Goal: Information Seeking & Learning: Check status

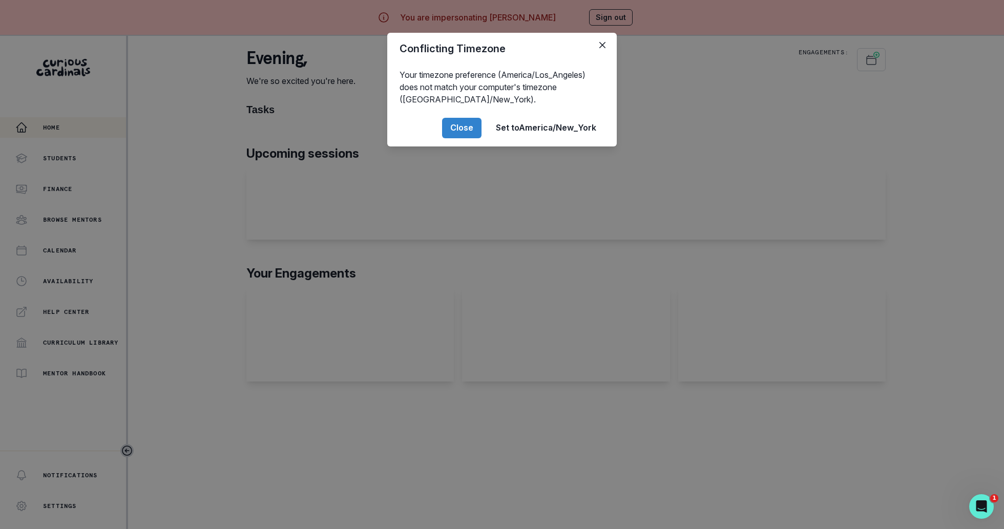
drag, startPoint x: 0, startPoint y: 0, endPoint x: 249, endPoint y: 442, distance: 506.8
click at [249, 442] on div "Conflicting Timezone Your timezone preference (America/Los_Angeles) does not ma…" at bounding box center [502, 264] width 1004 height 529
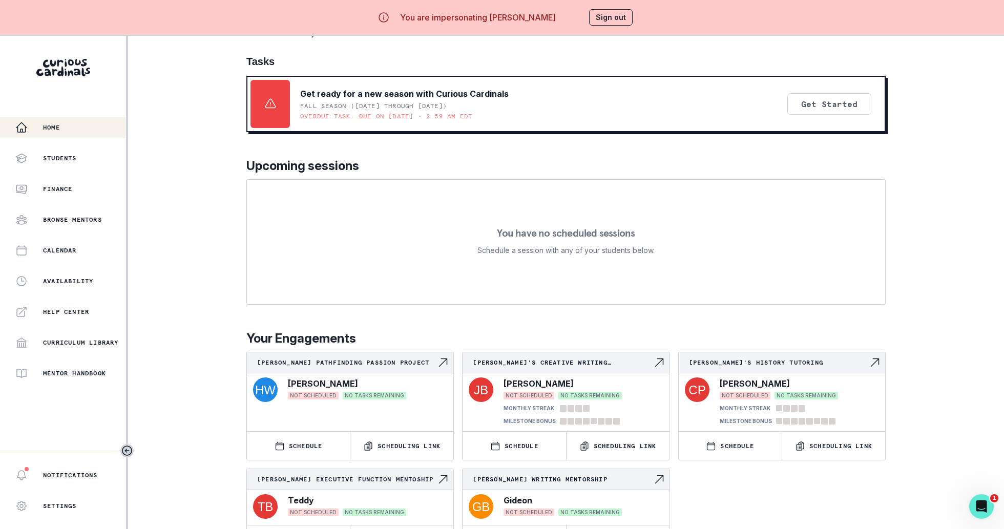
scroll to position [36, 0]
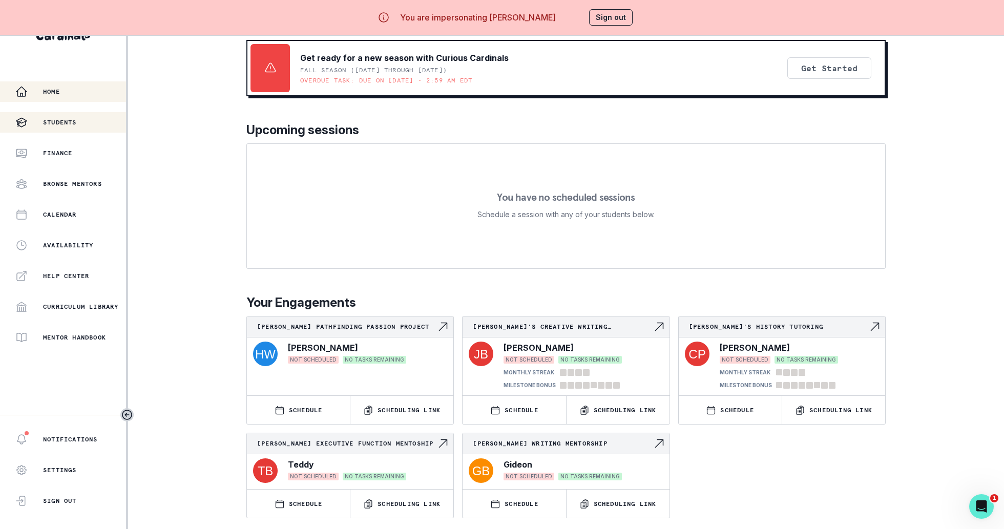
click at [78, 117] on div "Students" at bounding box center [70, 122] width 111 height 12
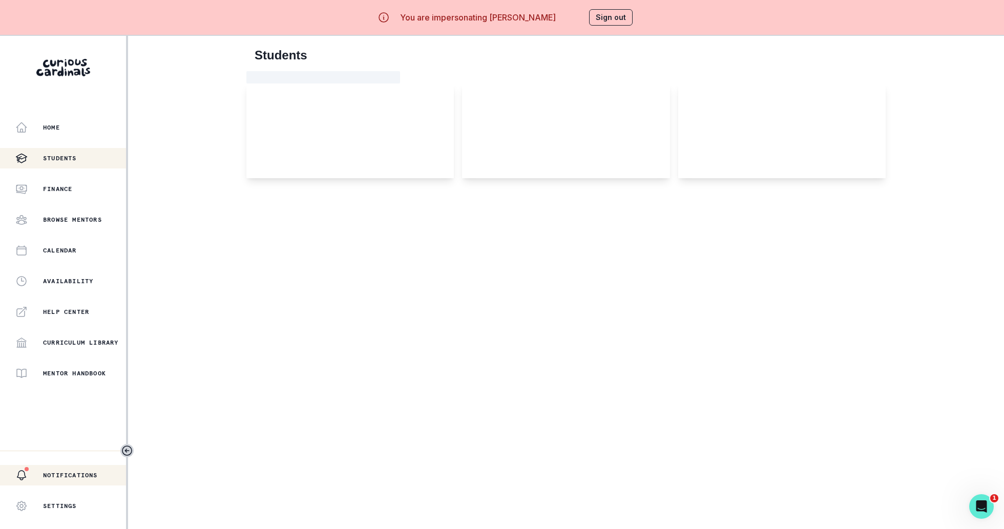
click at [76, 476] on p "Notifications" at bounding box center [70, 475] width 55 height 8
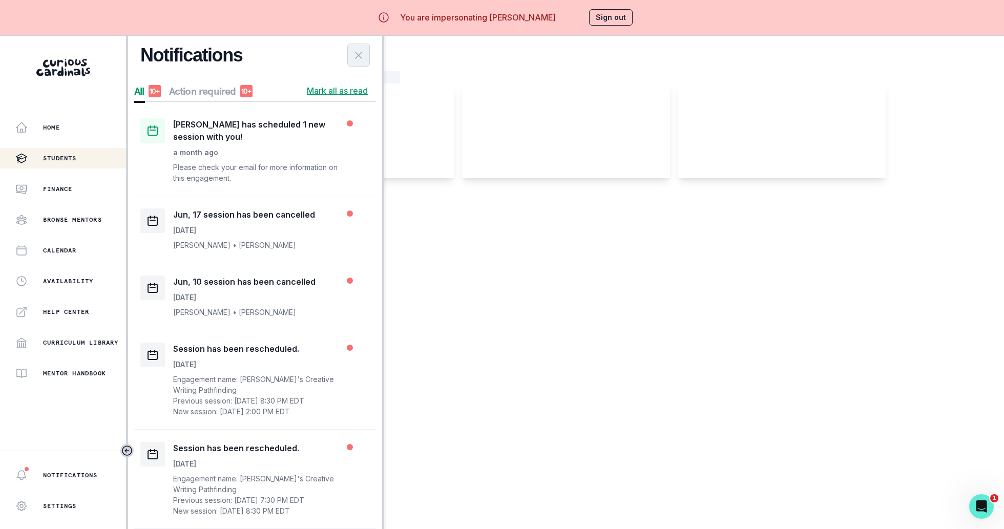
click at [356, 57] on icon "Close Notifications Panel" at bounding box center [359, 55] width 12 height 12
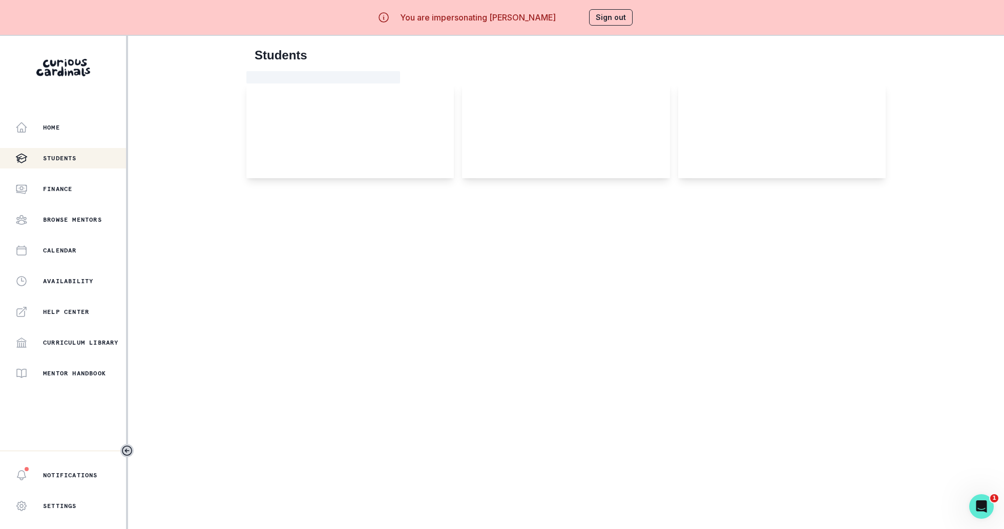
click at [356, 57] on h2 "Students" at bounding box center [566, 55] width 623 height 15
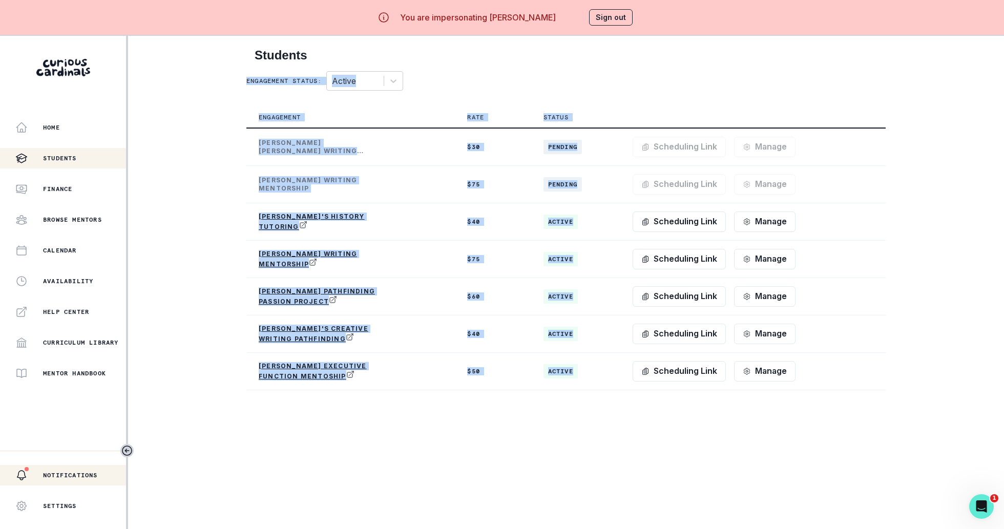
click at [61, 472] on p "Notifications" at bounding box center [70, 475] width 55 height 8
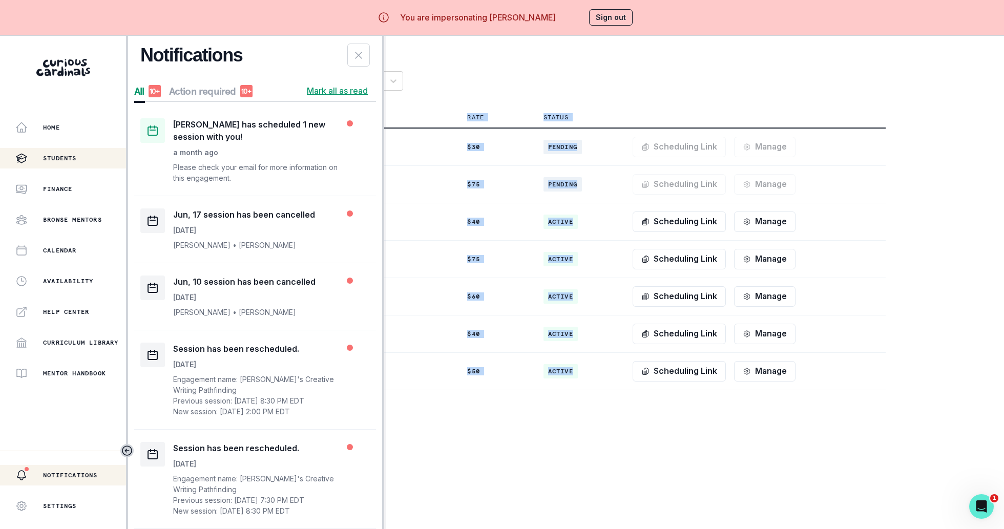
click at [61, 472] on p "Notifications" at bounding box center [70, 475] width 55 height 8
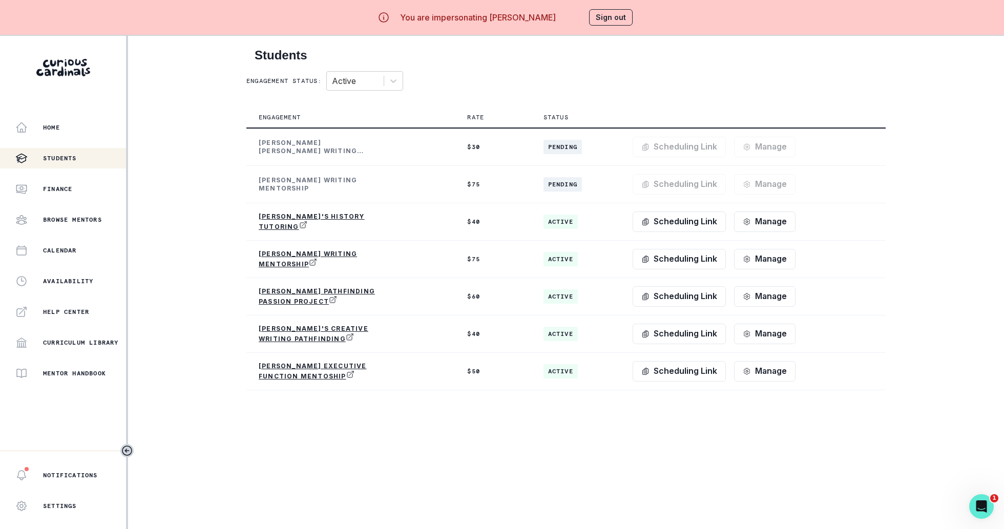
click at [339, 414] on main "Students Engagement status: Active Engagement Rate Status [PERSON_NAME] [PERSON…" at bounding box center [566, 300] width 656 height 529
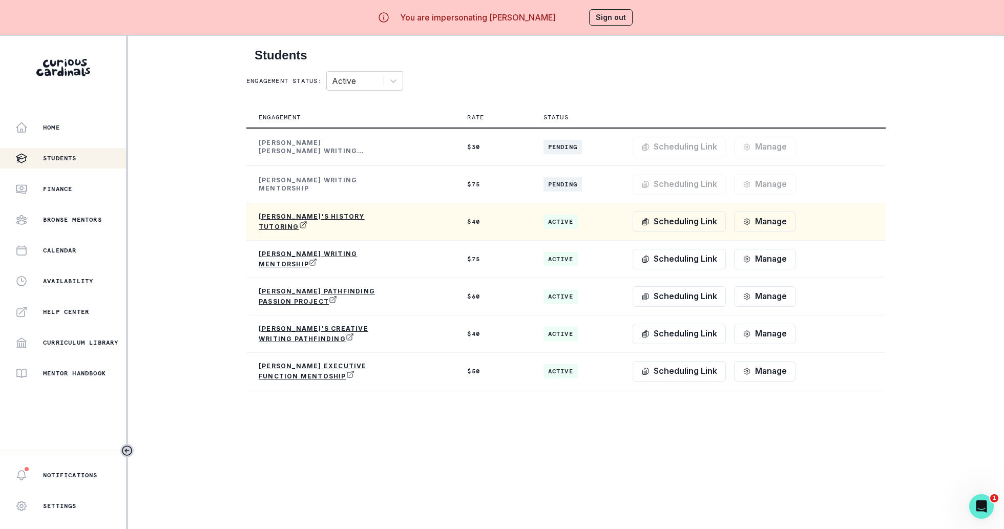
click at [297, 218] on p "[PERSON_NAME]'s History tutoring" at bounding box center [320, 222] width 123 height 18
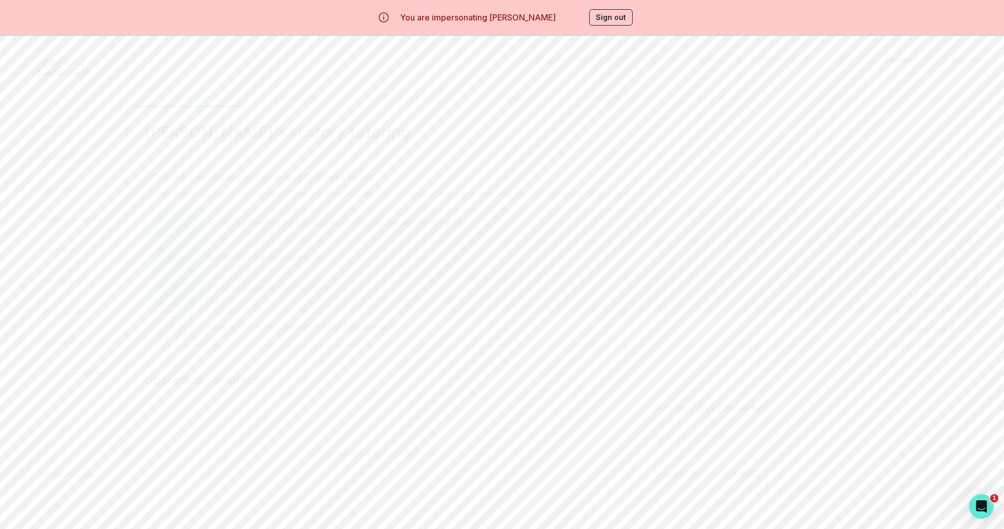
click at [854, 104] on button "Past Sessions" at bounding box center [835, 97] width 108 height 19
click at [934, 149] on button "Read notes" at bounding box center [923, 151] width 77 height 22
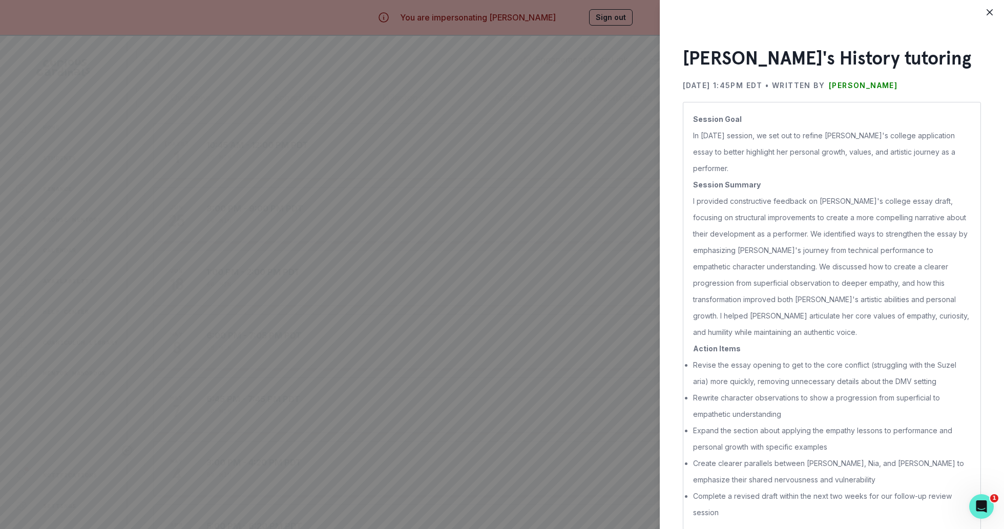
click at [653, 391] on div "[PERSON_NAME]'s History tutoring [DATE] 1:45PM EDT • Written by [PERSON_NAME] S…" at bounding box center [502, 264] width 1004 height 529
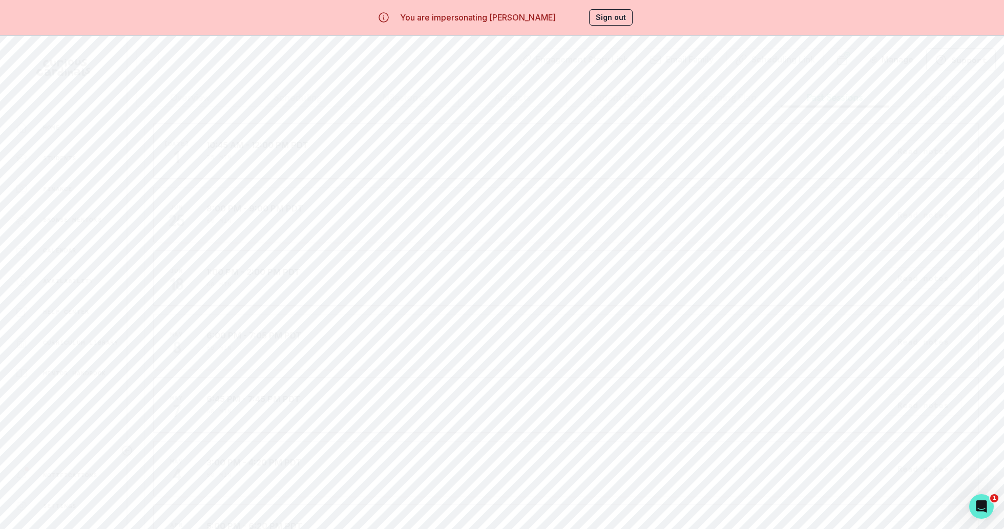
click at [941, 217] on button "Read notes" at bounding box center [923, 215] width 77 height 22
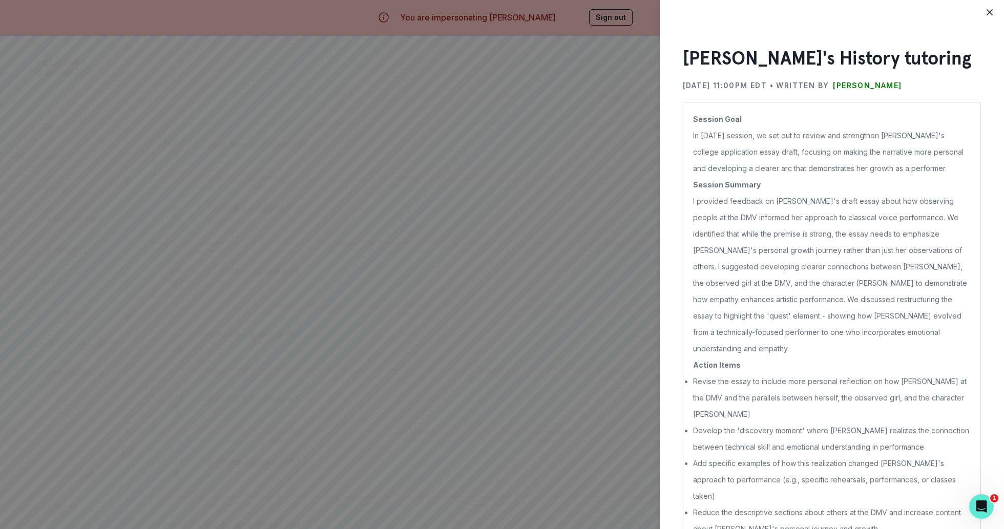
click at [616, 471] on div "[PERSON_NAME]'s History tutoring [DATE] 11:00PM EDT • Written by [PERSON_NAME] …" at bounding box center [502, 264] width 1004 height 529
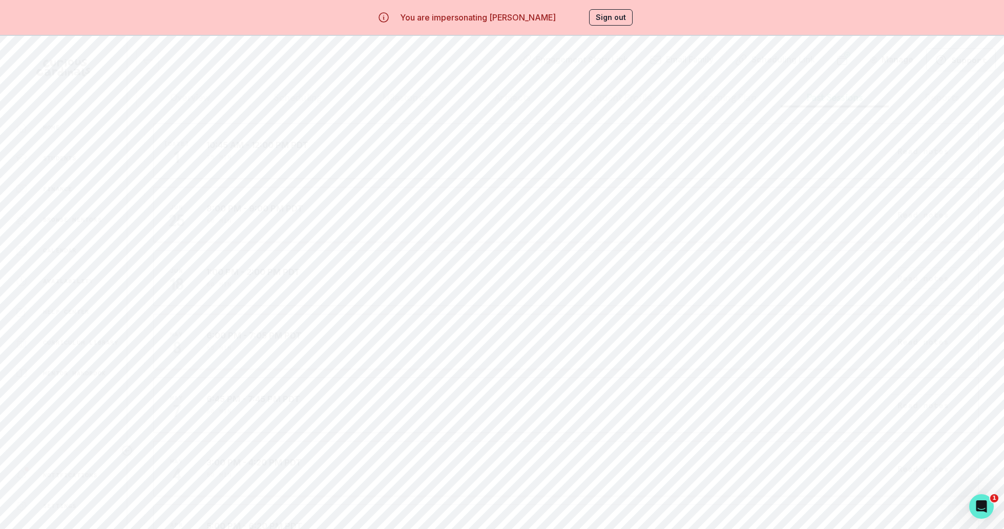
click at [916, 268] on button "Read notes" at bounding box center [923, 278] width 77 height 22
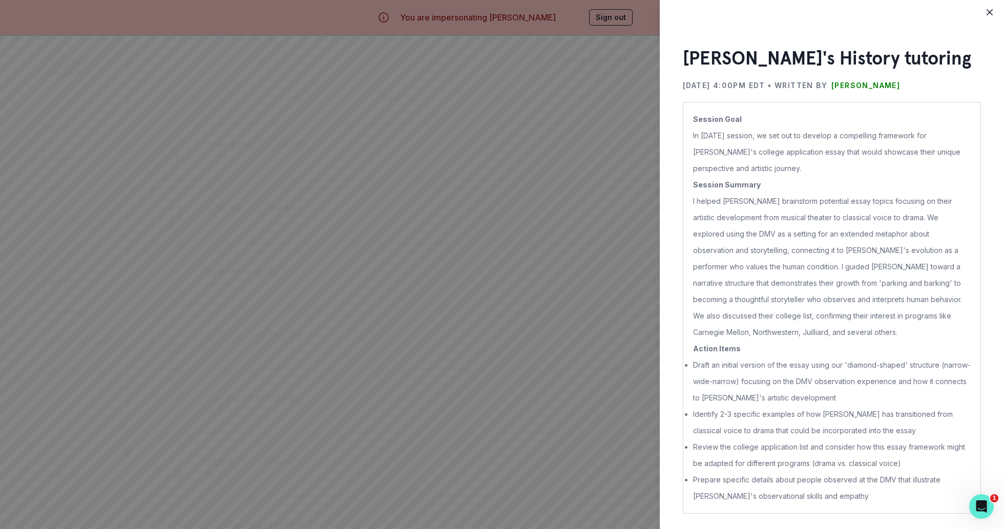
click at [550, 476] on div "[PERSON_NAME]'s History tutoring [DATE] 4:00PM EDT • Written by [PERSON_NAME] S…" at bounding box center [502, 264] width 1004 height 529
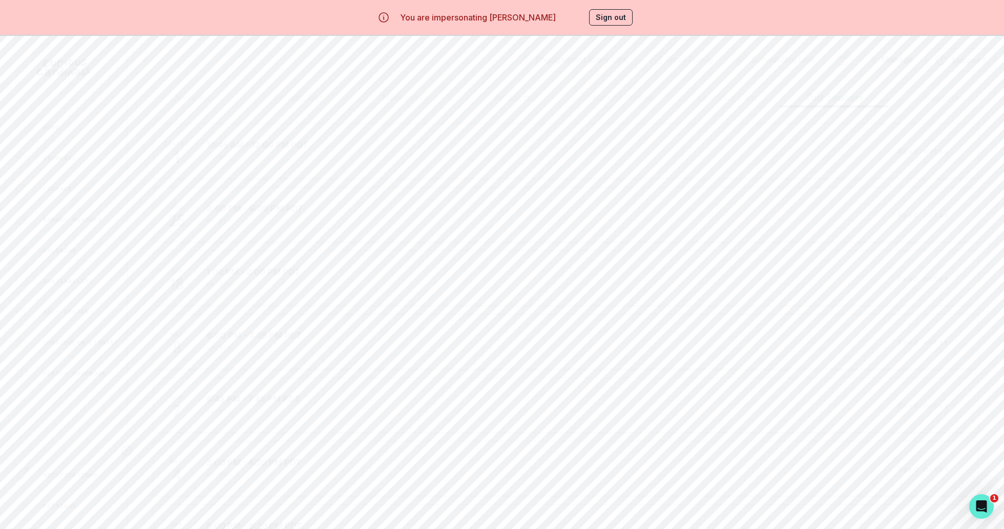
click at [619, 16] on button "Sign out" at bounding box center [611, 17] width 44 height 16
